Goal: Task Accomplishment & Management: Complete application form

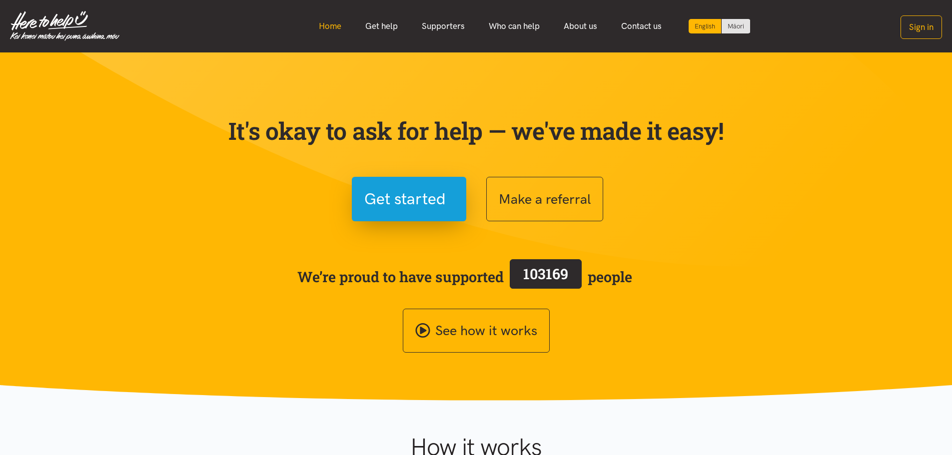
click at [318, 25] on link "Home" at bounding box center [330, 25] width 46 height 21
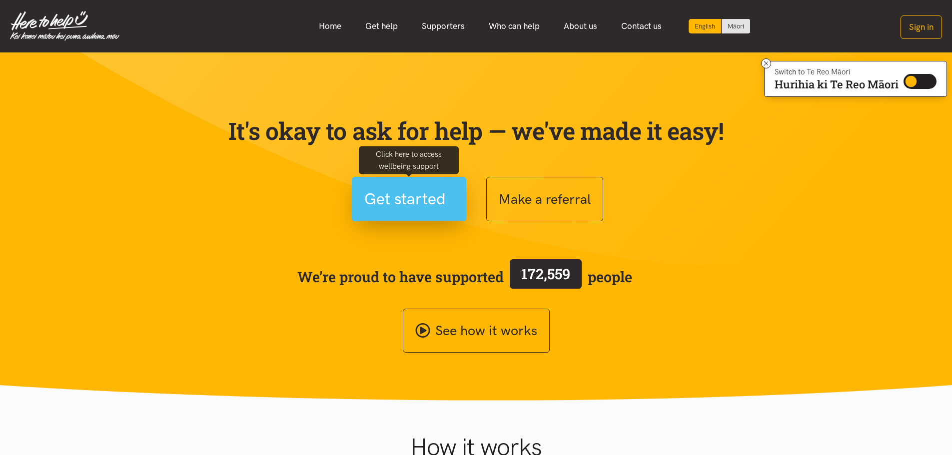
click at [415, 194] on span "Get started" at bounding box center [404, 198] width 81 height 25
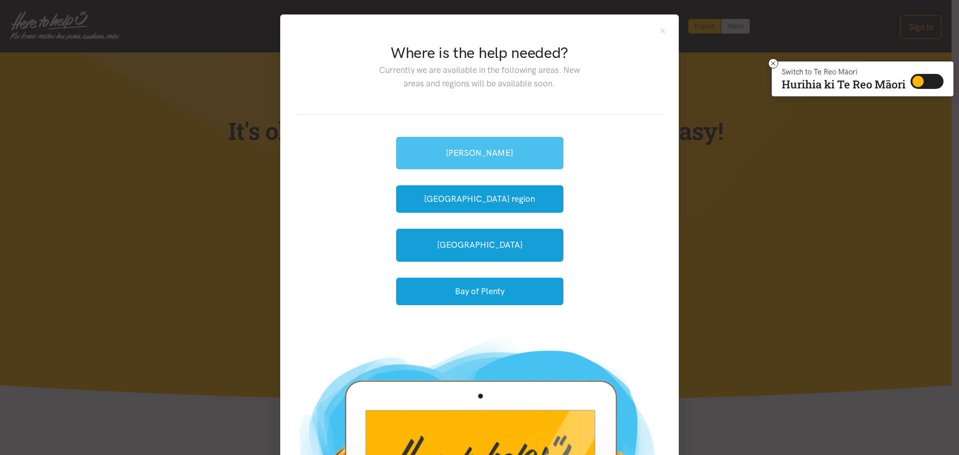
click at [499, 156] on link "[PERSON_NAME]" at bounding box center [479, 153] width 167 height 32
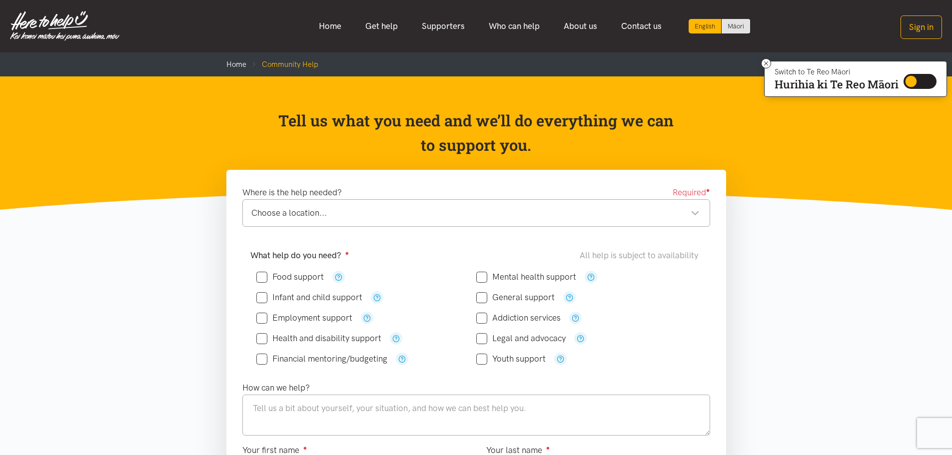
click at [697, 214] on div "Choose a location..." at bounding box center [475, 212] width 448 height 13
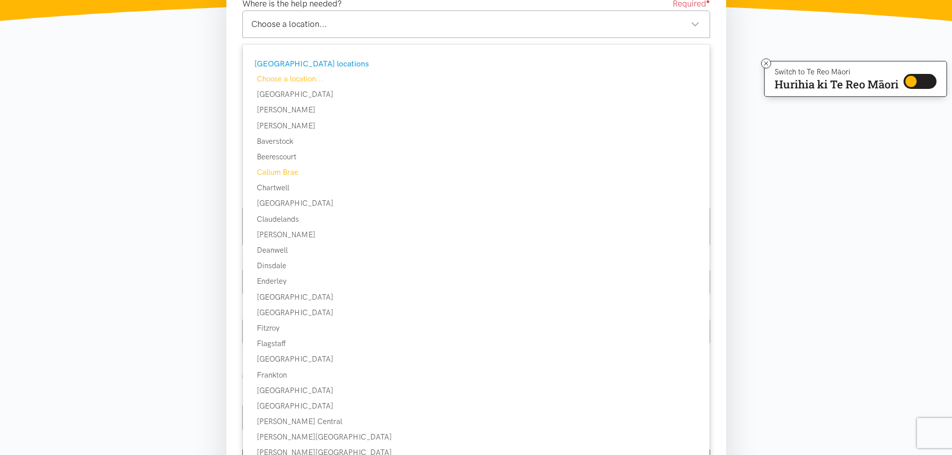
scroll to position [100, 0]
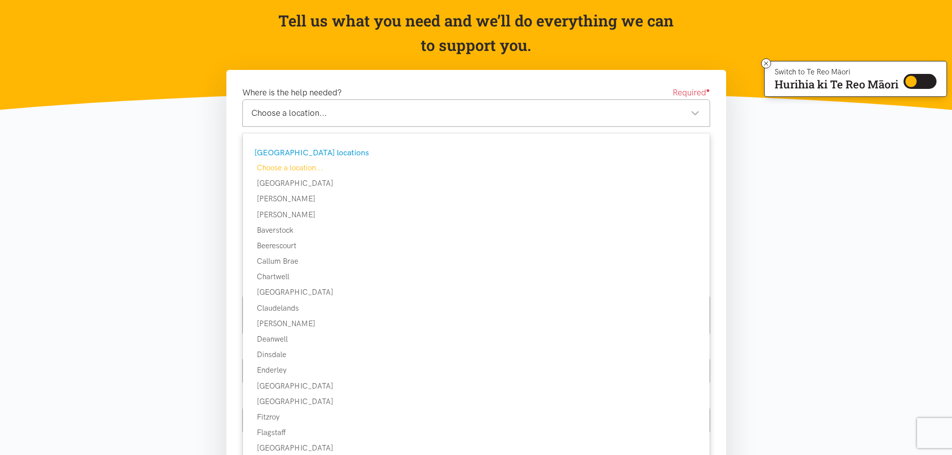
click at [368, 116] on div "Choose a location..." at bounding box center [475, 112] width 448 height 13
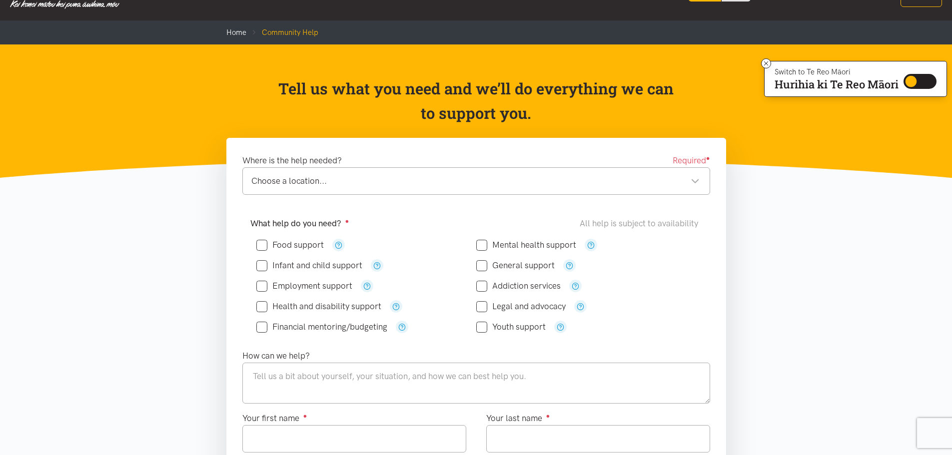
scroll to position [0, 0]
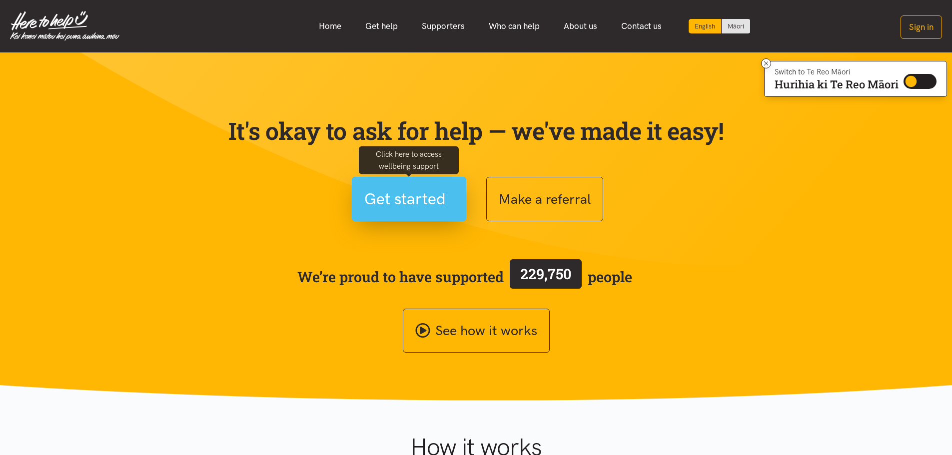
click at [421, 201] on span "Get started" at bounding box center [404, 198] width 81 height 25
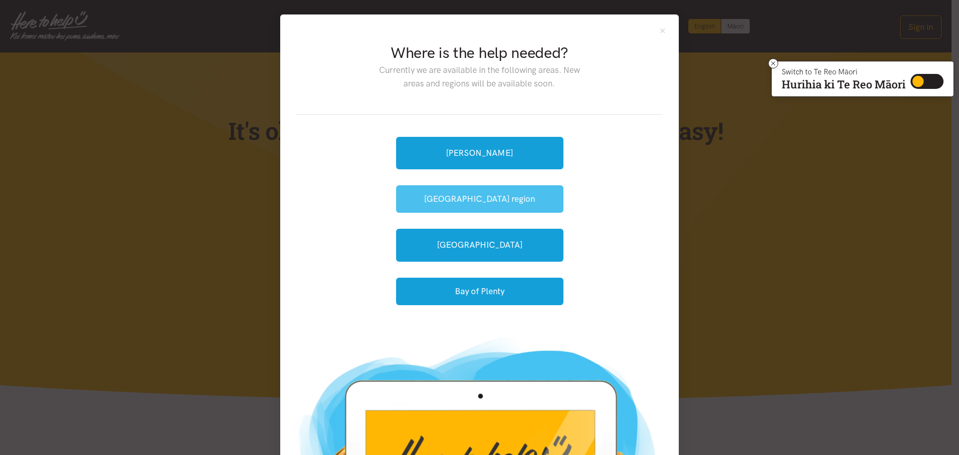
click at [516, 202] on button "[GEOGRAPHIC_DATA] region" at bounding box center [479, 198] width 167 height 27
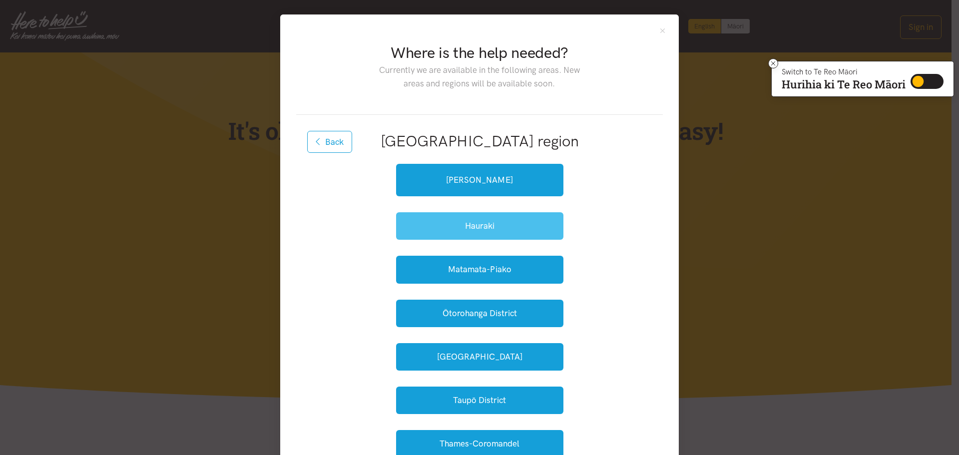
scroll to position [50, 0]
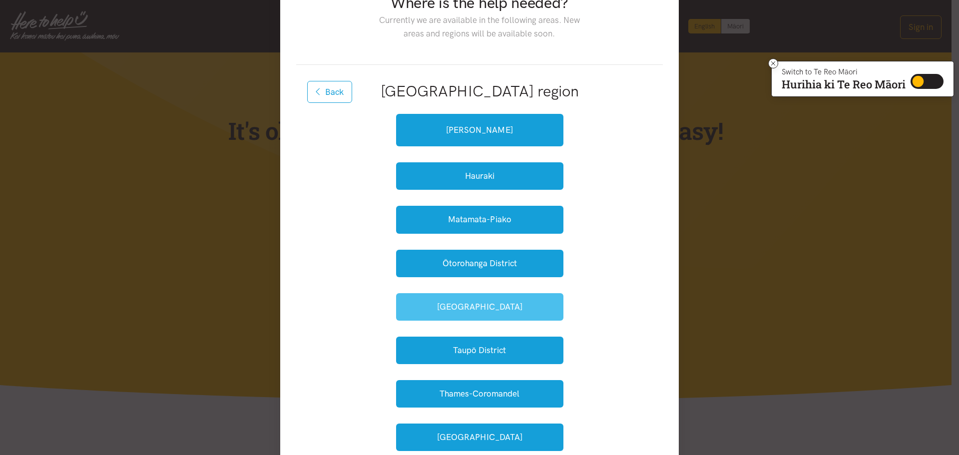
drag, startPoint x: 475, startPoint y: 308, endPoint x: 488, endPoint y: 311, distance: 12.7
click at [475, 309] on button "South Waikato" at bounding box center [479, 306] width 167 height 27
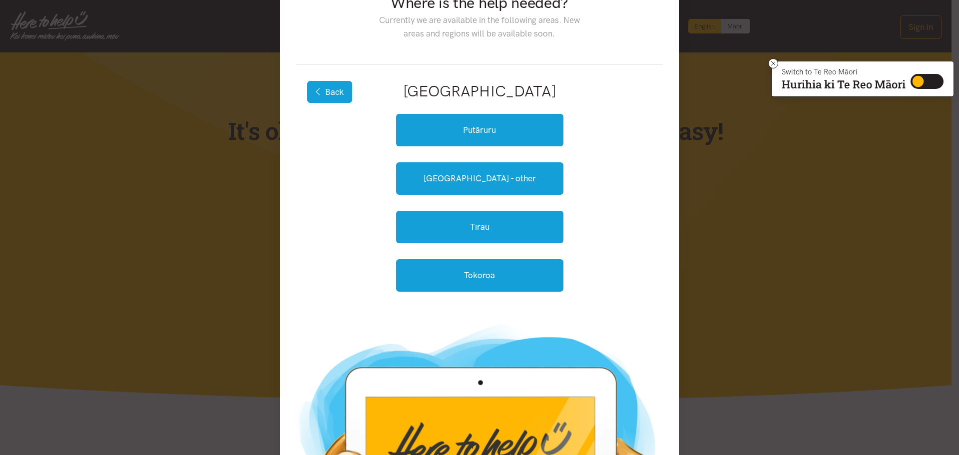
click at [340, 96] on button "Back" at bounding box center [329, 92] width 45 height 22
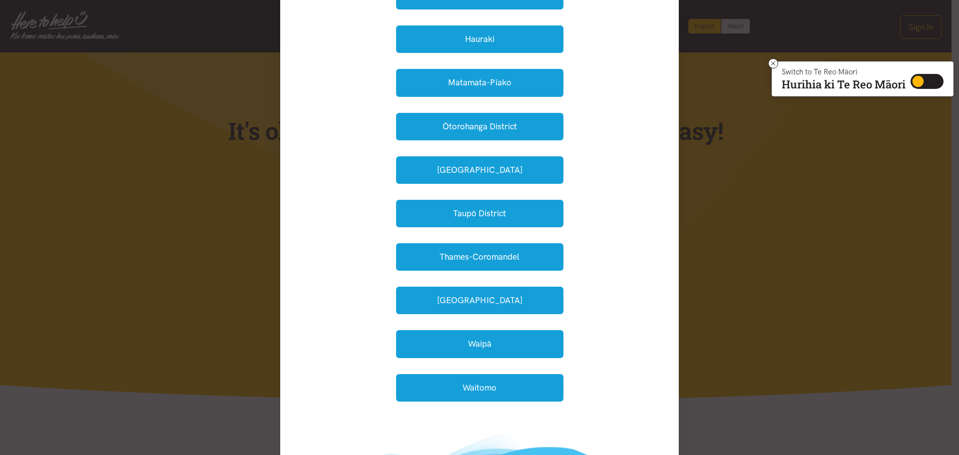
scroll to position [200, 0]
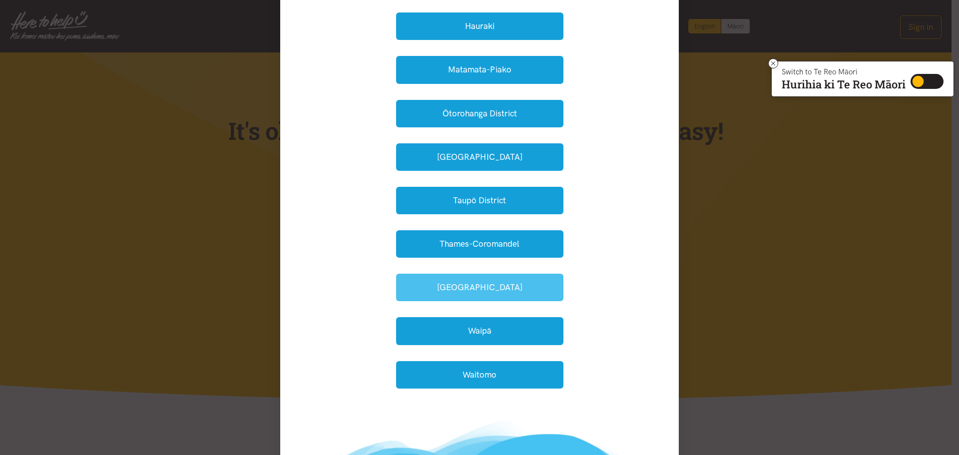
click at [473, 281] on button "Waikato District" at bounding box center [479, 287] width 167 height 27
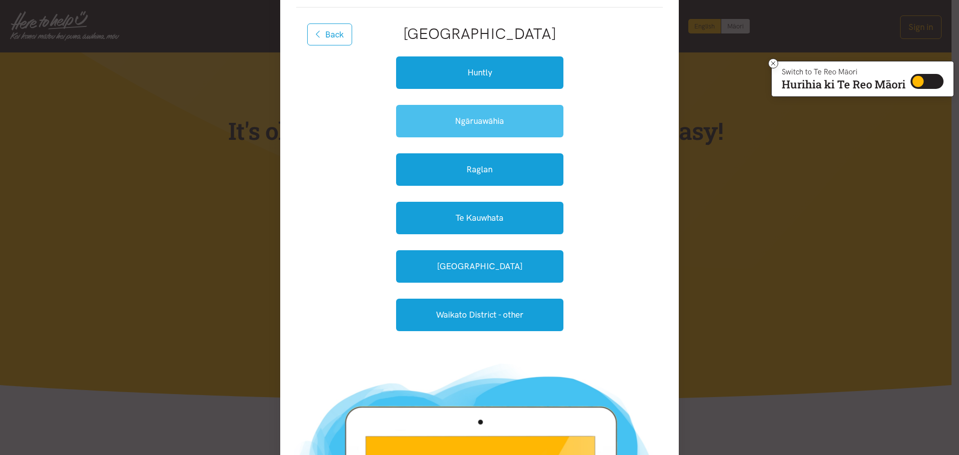
scroll to position [100, 0]
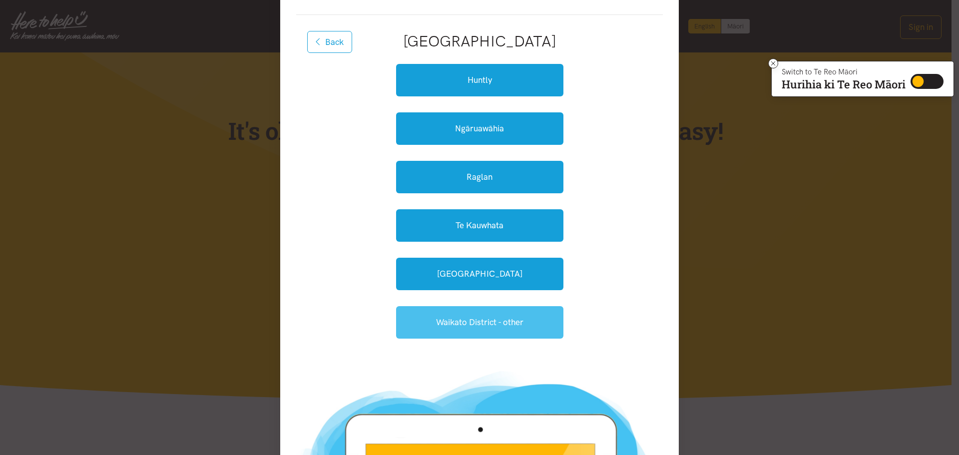
click at [450, 324] on link "Waikato District - other" at bounding box center [479, 322] width 167 height 32
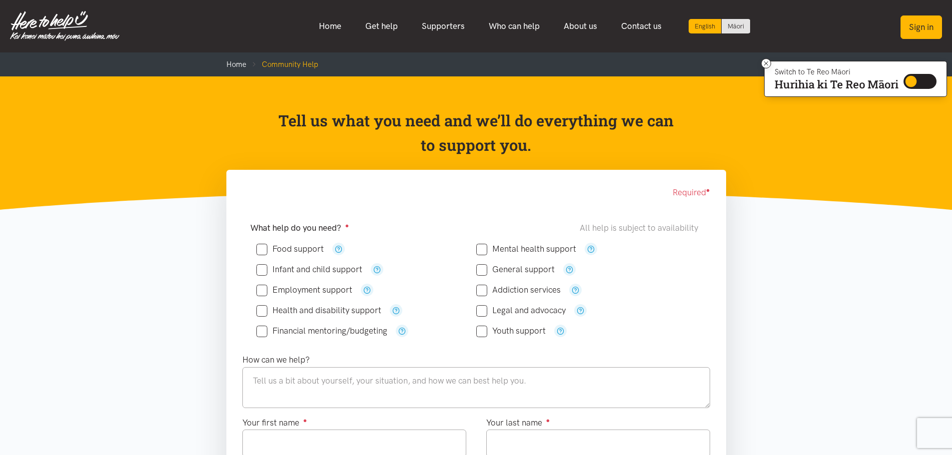
click at [916, 23] on button "Sign in" at bounding box center [920, 26] width 41 height 23
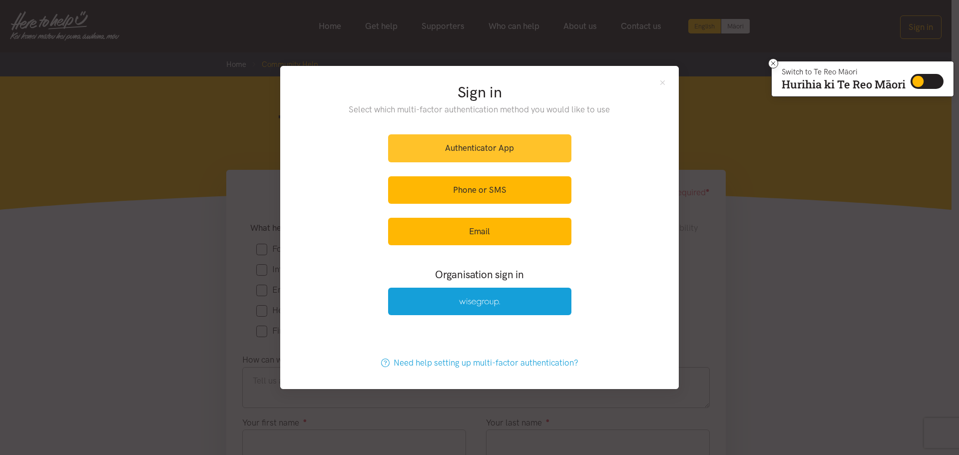
click at [476, 150] on link "Authenticator App" at bounding box center [479, 147] width 183 height 27
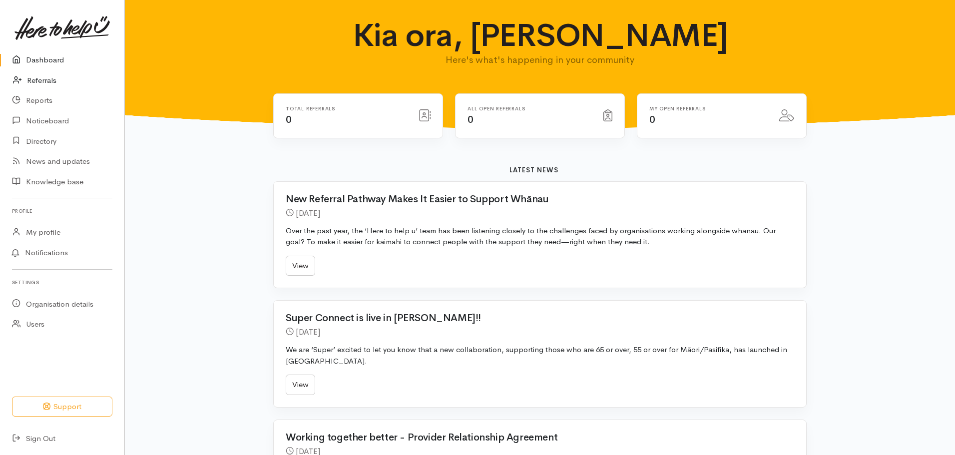
click at [50, 81] on link "Referrals" at bounding box center [62, 80] width 124 height 20
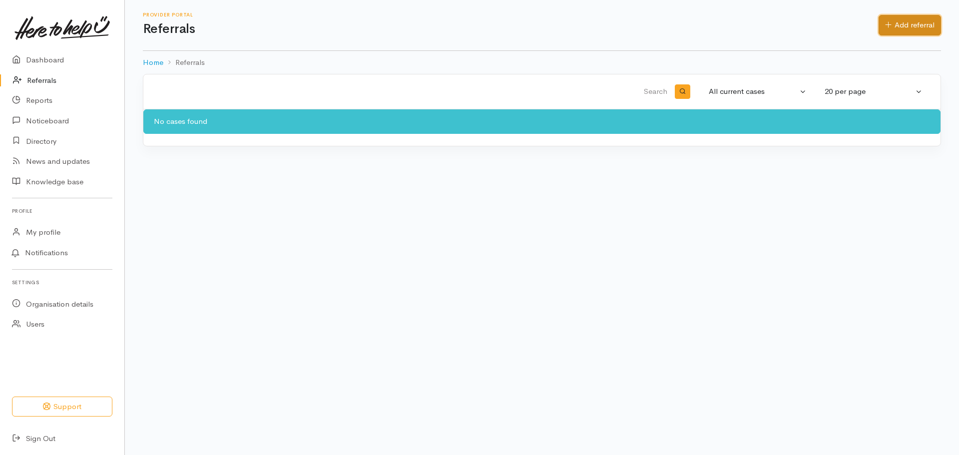
click at [911, 19] on link "Add referral" at bounding box center [910, 25] width 62 height 20
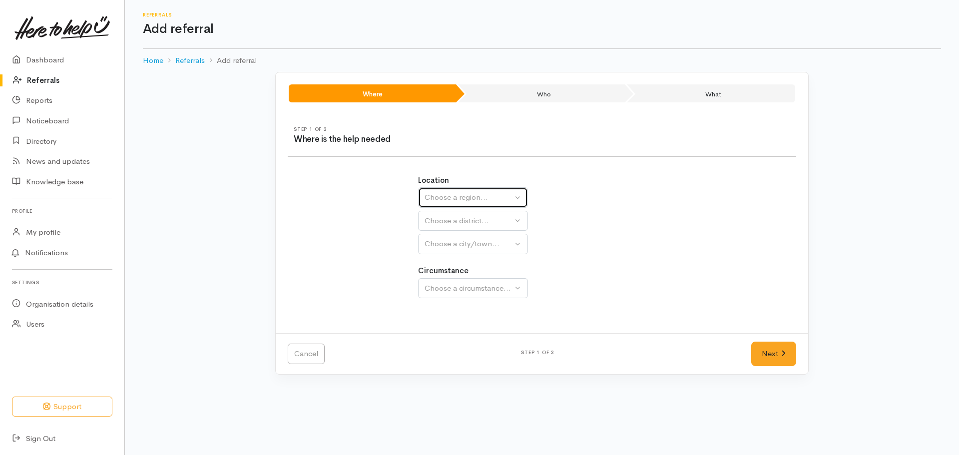
click at [459, 191] on button "Choose a region..." at bounding box center [473, 197] width 110 height 20
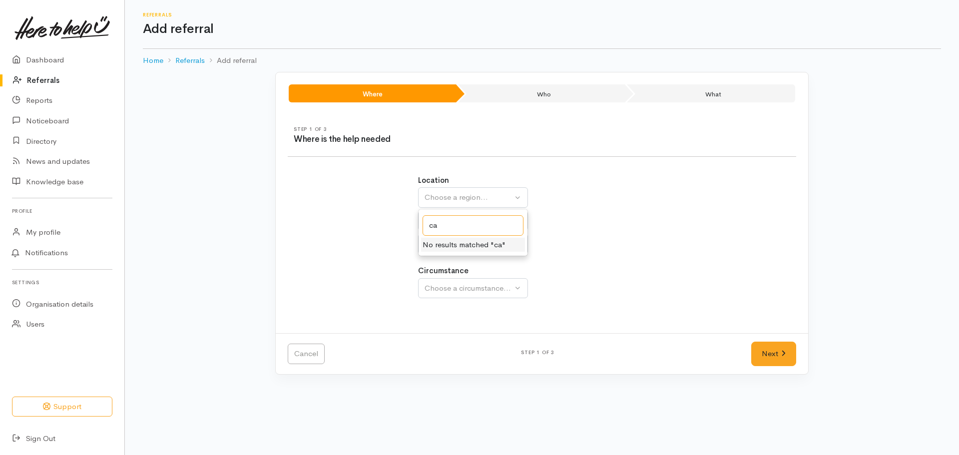
type input "c"
type input "wa"
click at [464, 247] on link "[GEOGRAPHIC_DATA]" at bounding box center [473, 245] width 109 height 15
select select "3"
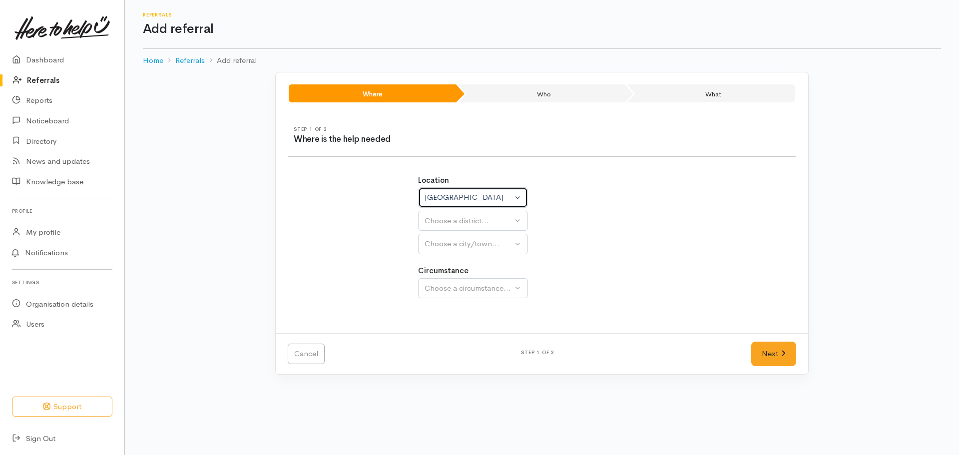
select select
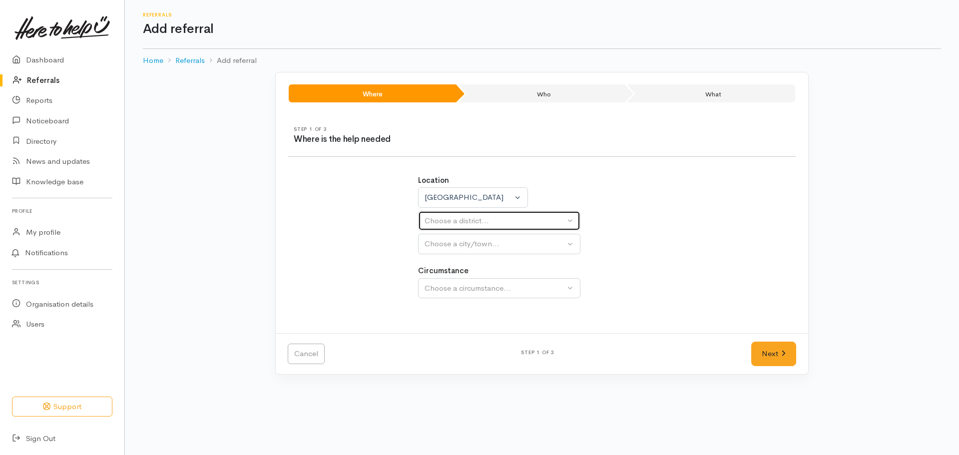
click at [569, 219] on button "Choose a district..." at bounding box center [499, 221] width 162 height 20
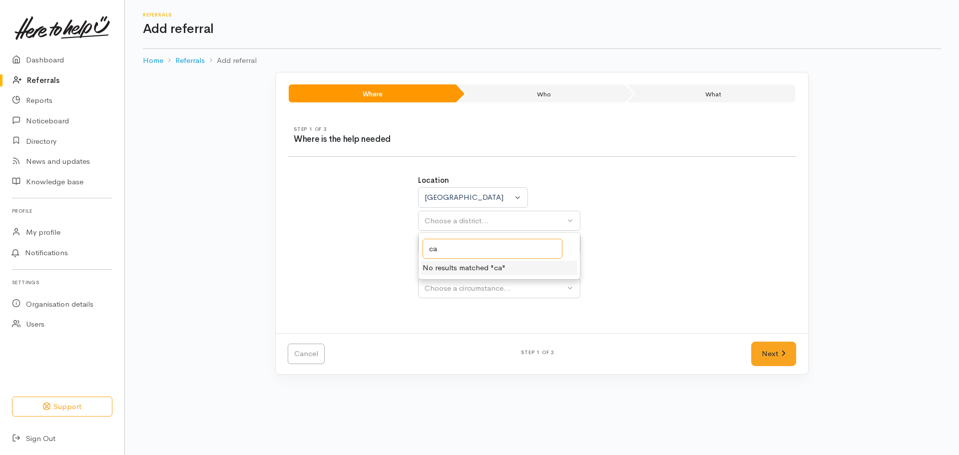
type input "c"
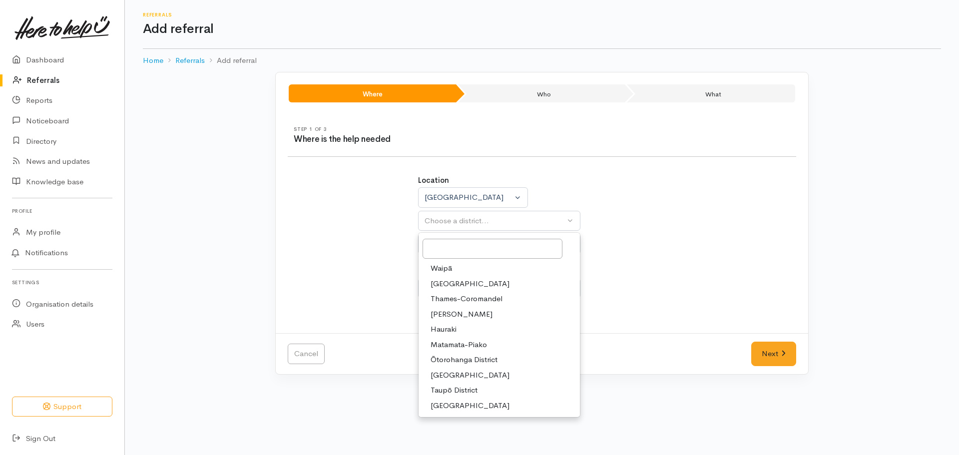
click at [482, 283] on span "[GEOGRAPHIC_DATA]" at bounding box center [470, 283] width 79 height 11
select select "2"
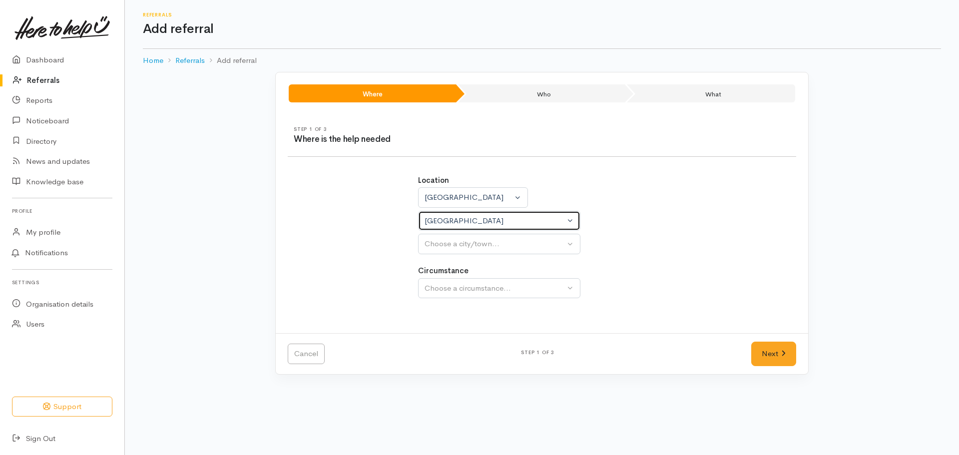
select select
click at [499, 243] on div "Choose a city/town..." at bounding box center [495, 243] width 140 height 11
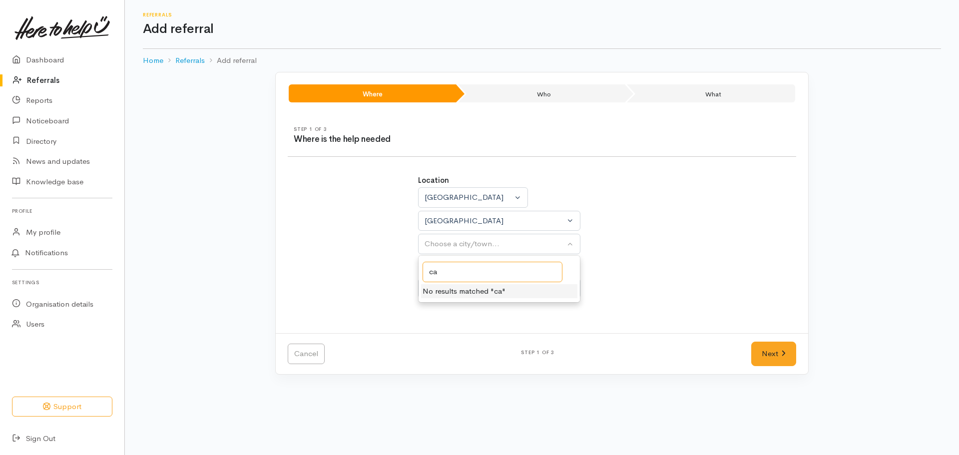
type input "c"
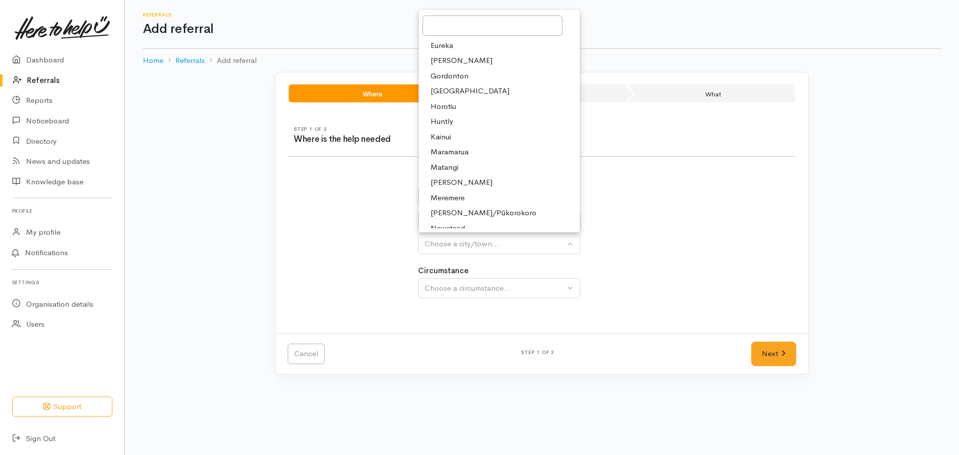
click at [659, 242] on div "Location [GEOGRAPHIC_DATA] [GEOGRAPHIC_DATA] [GEOGRAPHIC_DATA] wa [GEOGRAPHIC_D…" at bounding box center [542, 214] width 248 height 79
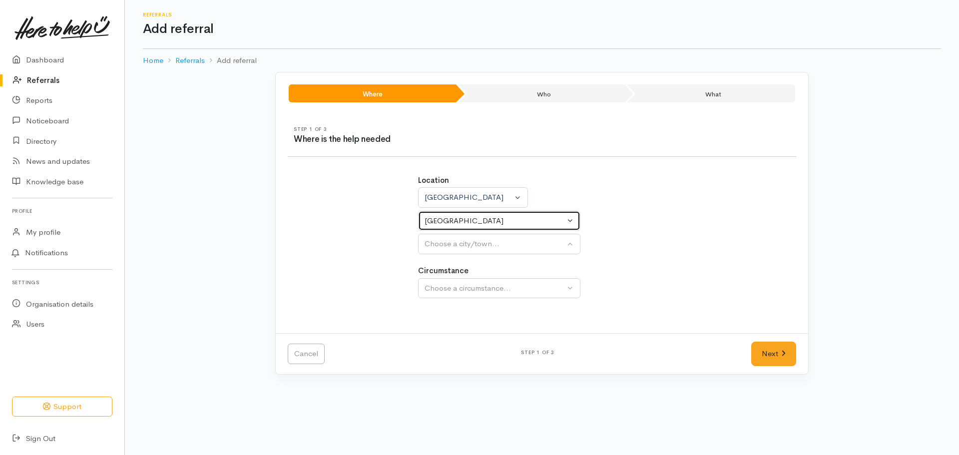
click at [567, 218] on button "[GEOGRAPHIC_DATA]" at bounding box center [499, 221] width 162 height 20
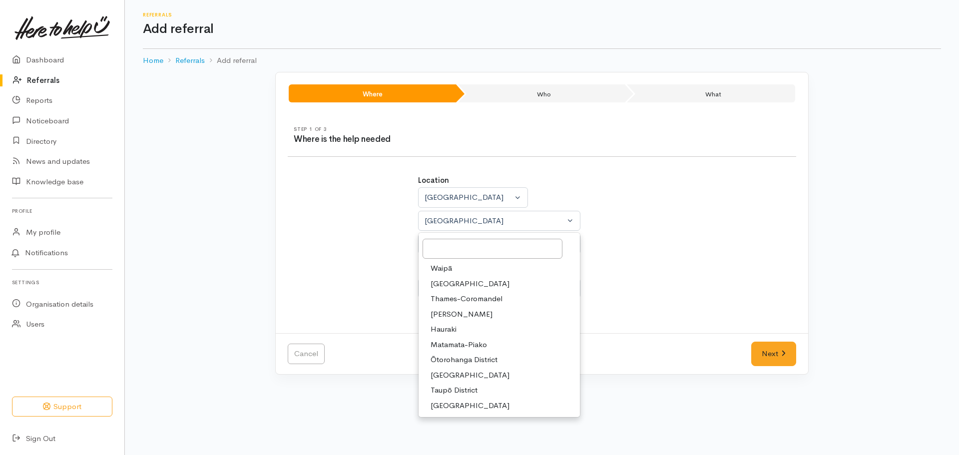
click at [643, 247] on div "Location [GEOGRAPHIC_DATA] [GEOGRAPHIC_DATA] [GEOGRAPHIC_DATA] wa [GEOGRAPHIC_D…" at bounding box center [542, 214] width 248 height 79
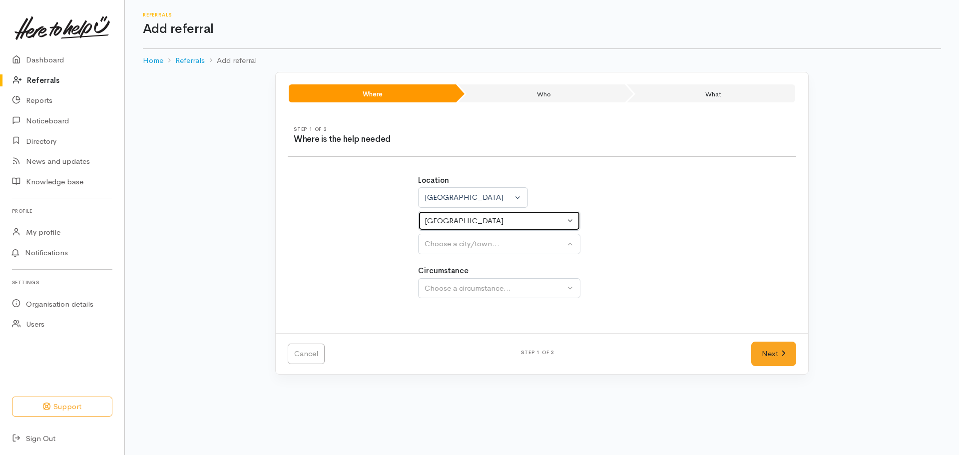
click at [498, 217] on div "[GEOGRAPHIC_DATA]" at bounding box center [495, 220] width 140 height 11
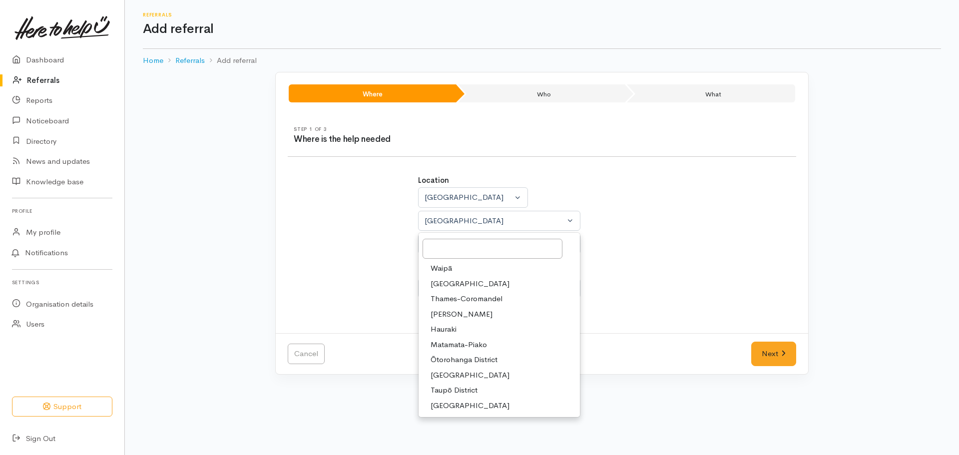
click at [495, 372] on span "[GEOGRAPHIC_DATA]" at bounding box center [470, 375] width 79 height 11
select select "11"
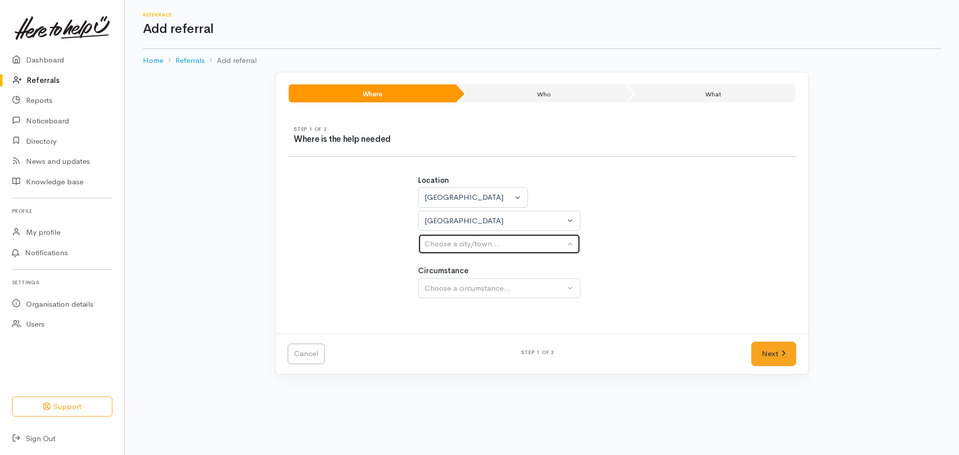
click at [526, 242] on div "Choose a city/town..." at bounding box center [495, 243] width 140 height 11
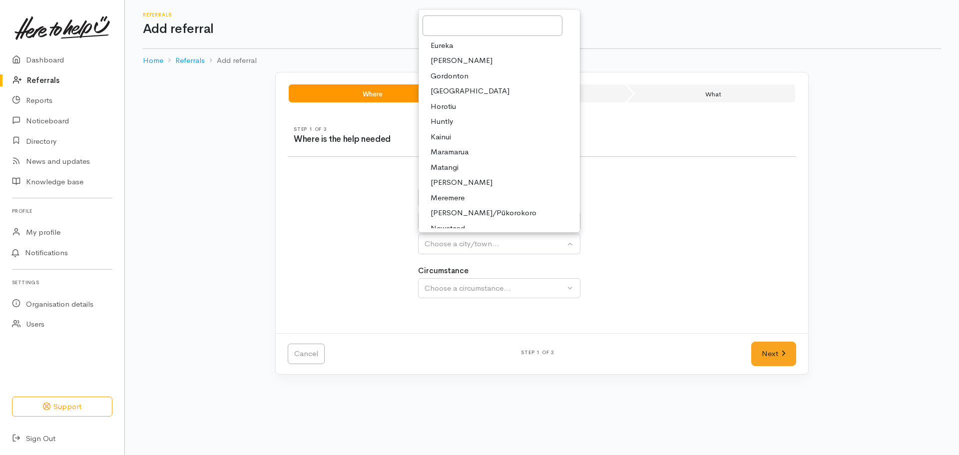
select select
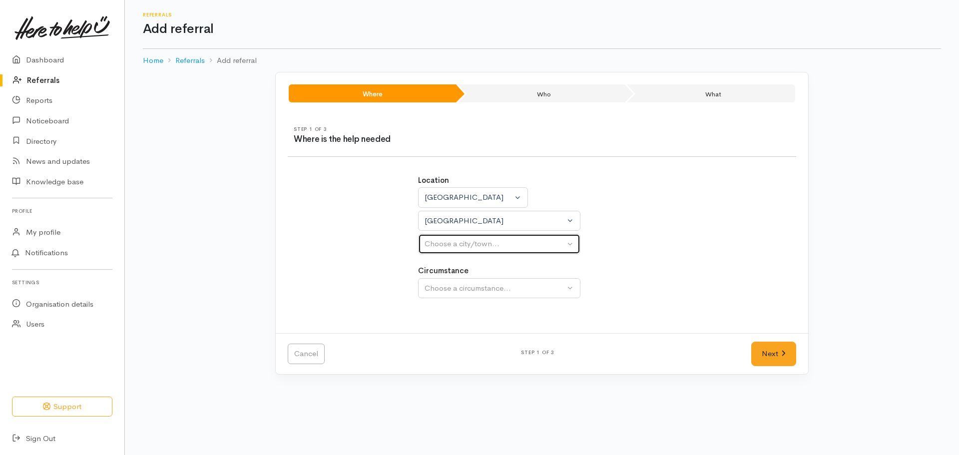
click at [527, 251] on button "Choose a city/town..." at bounding box center [499, 244] width 162 height 20
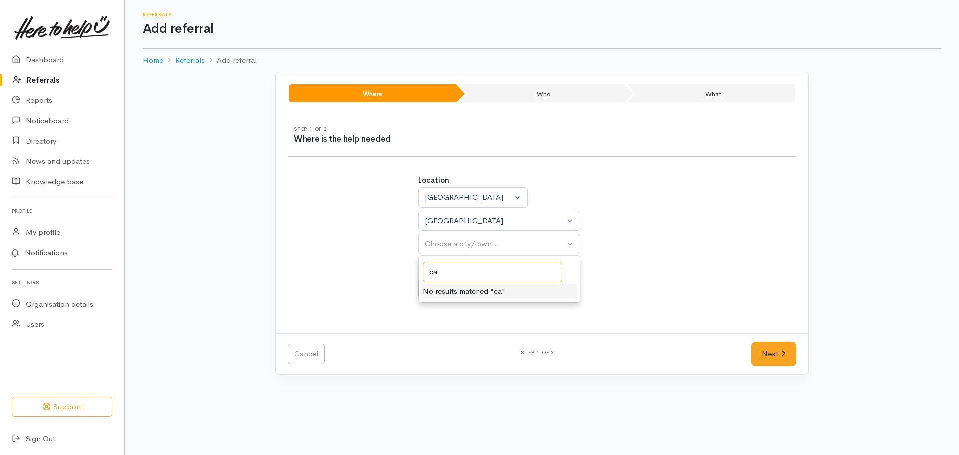
type input "c"
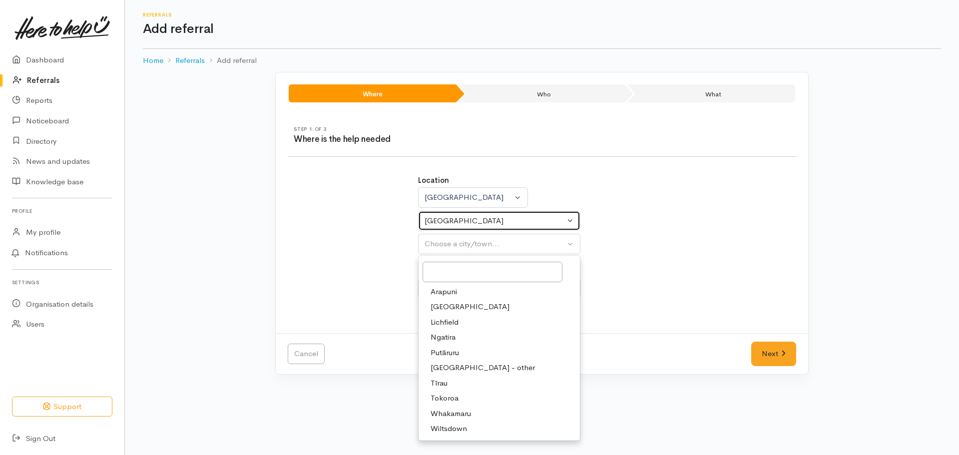
click at [515, 222] on div "[GEOGRAPHIC_DATA]" at bounding box center [495, 220] width 140 height 11
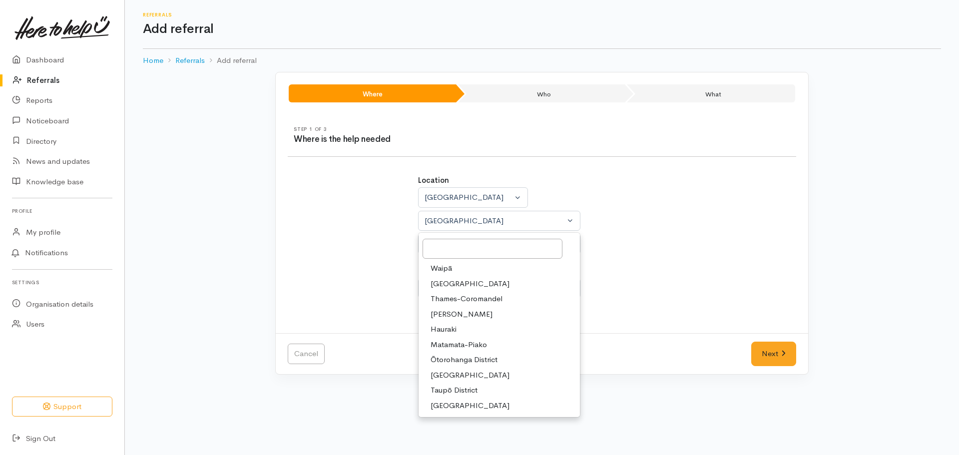
click at [459, 286] on span "[GEOGRAPHIC_DATA]" at bounding box center [470, 283] width 79 height 11
select select "2"
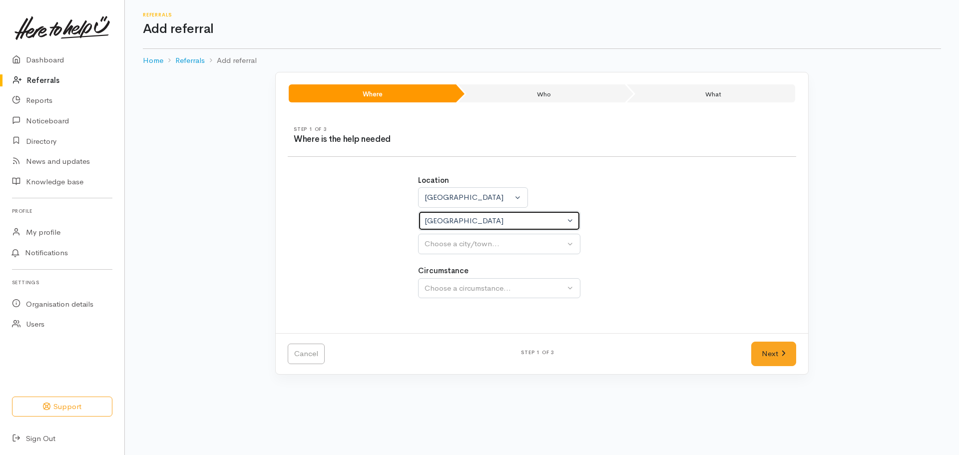
select select
click at [492, 245] on div "Choose a city/town..." at bounding box center [495, 243] width 140 height 11
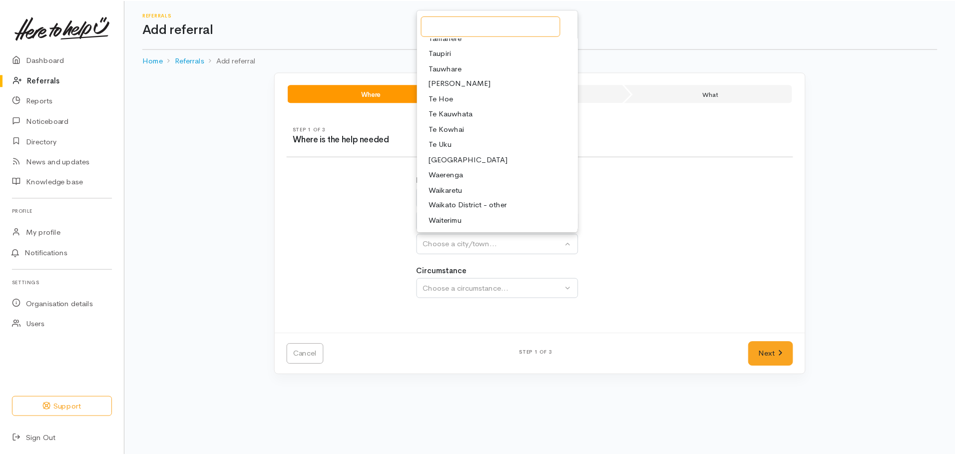
scroll to position [419, 0]
click at [482, 160] on span "Waikato District - other" at bounding box center [470, 159] width 78 height 11
select select "162"
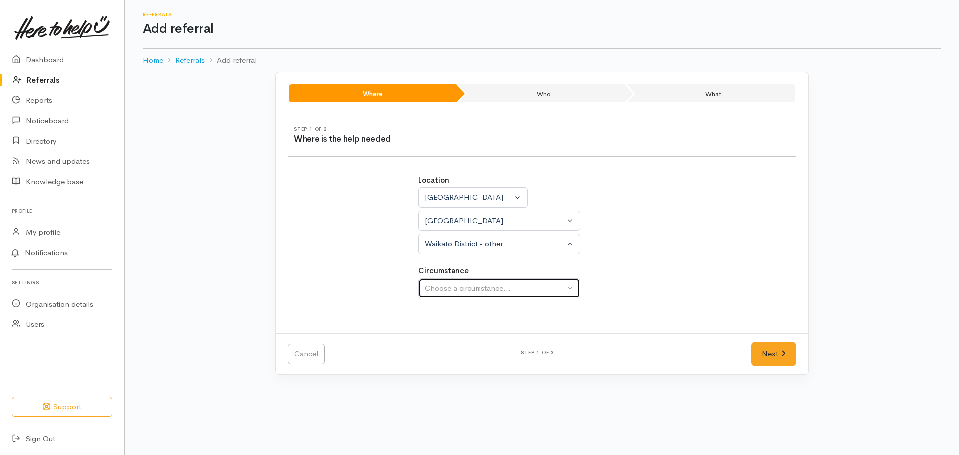
click at [492, 291] on div "Choose a circumstance..." at bounding box center [495, 288] width 140 height 11
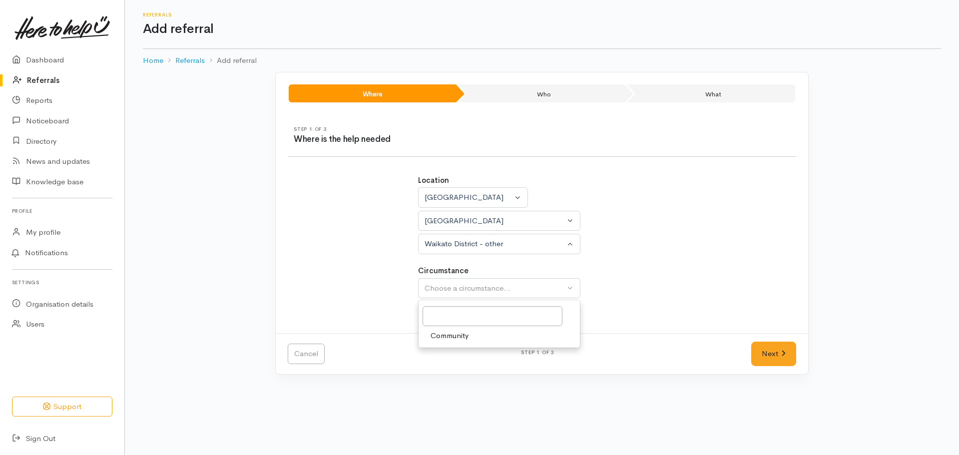
click at [467, 334] on span "Community" at bounding box center [450, 335] width 38 height 11
select select "2"
click at [781, 357] on icon at bounding box center [783, 353] width 4 height 7
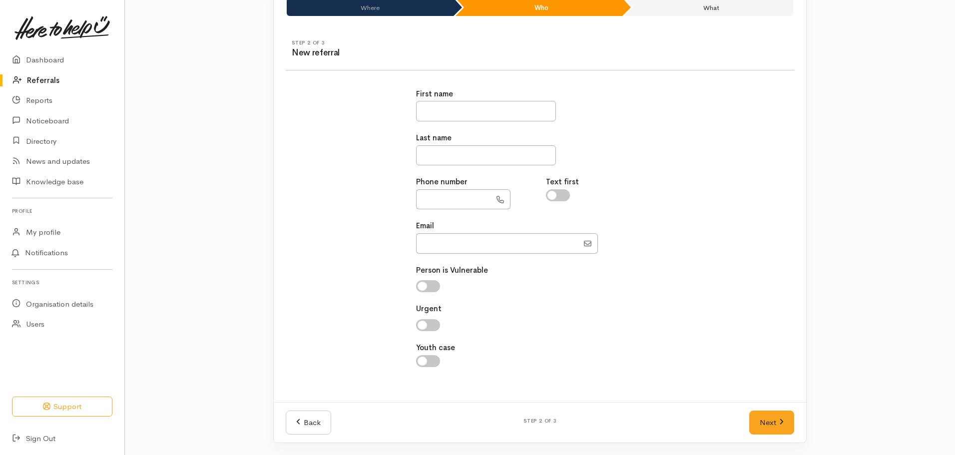
scroll to position [0, 0]
